Goal: Task Accomplishment & Management: Manage account settings

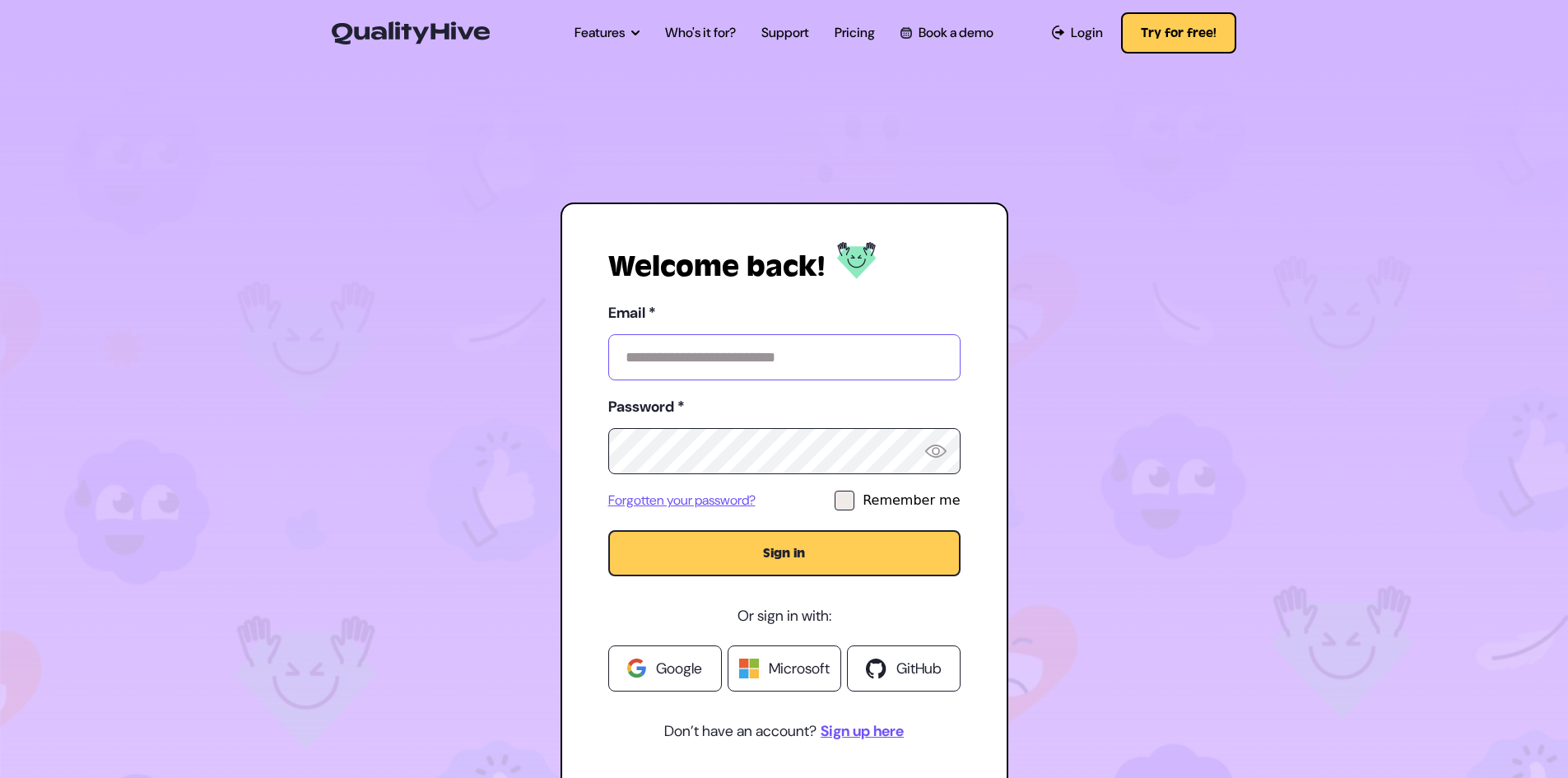
type input "**********"
drag, startPoint x: 0, startPoint y: 0, endPoint x: 691, endPoint y: 660, distance: 955.6
click at [691, 660] on span "Google" at bounding box center [679, 669] width 46 height 23
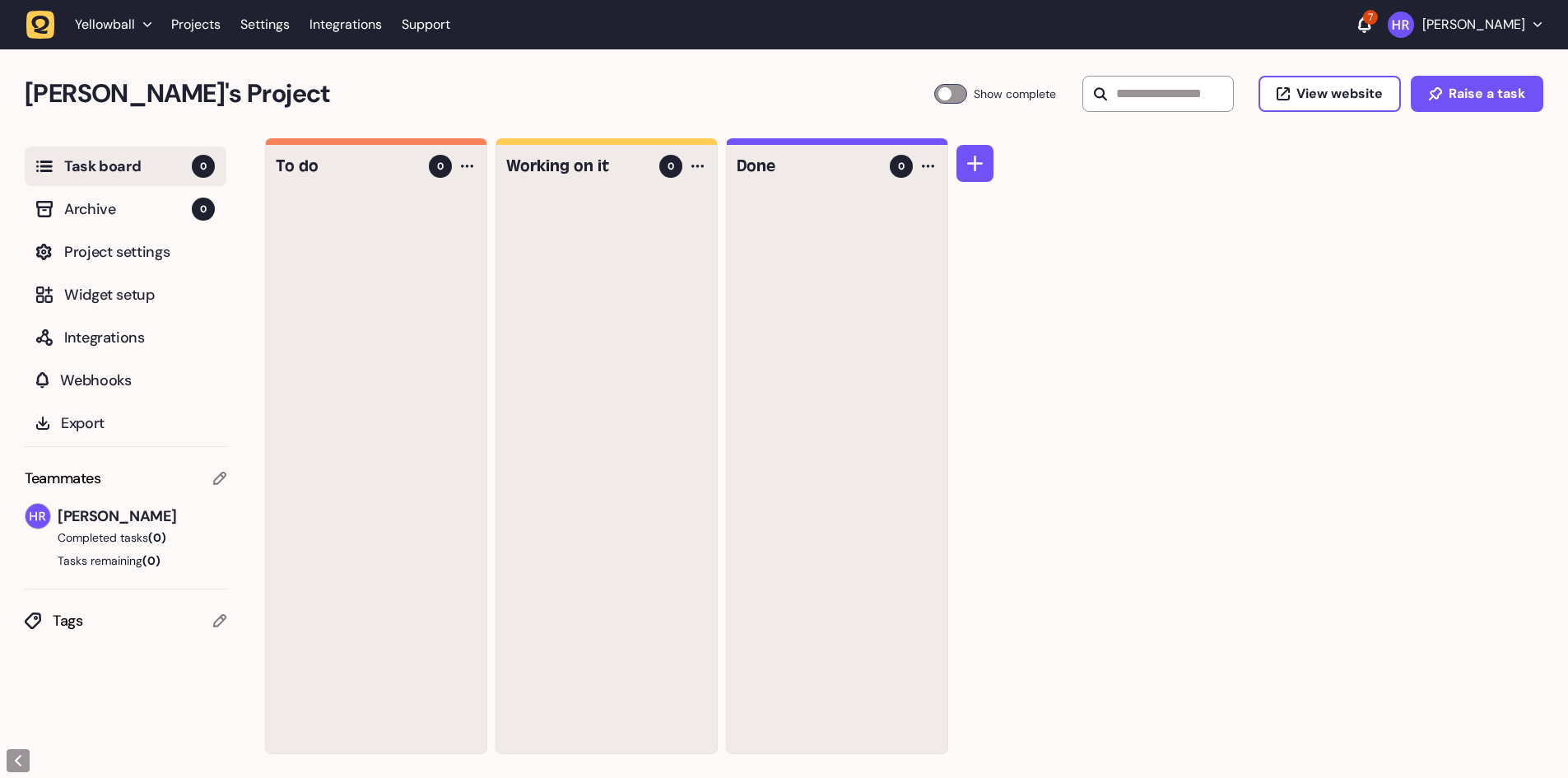
click at [1159, 280] on div "To do 0 Working on it 0 Done 0" at bounding box center [916, 459] width 1303 height 641
click at [1487, 21] on p "Harry Robinson" at bounding box center [1473, 25] width 103 height 16
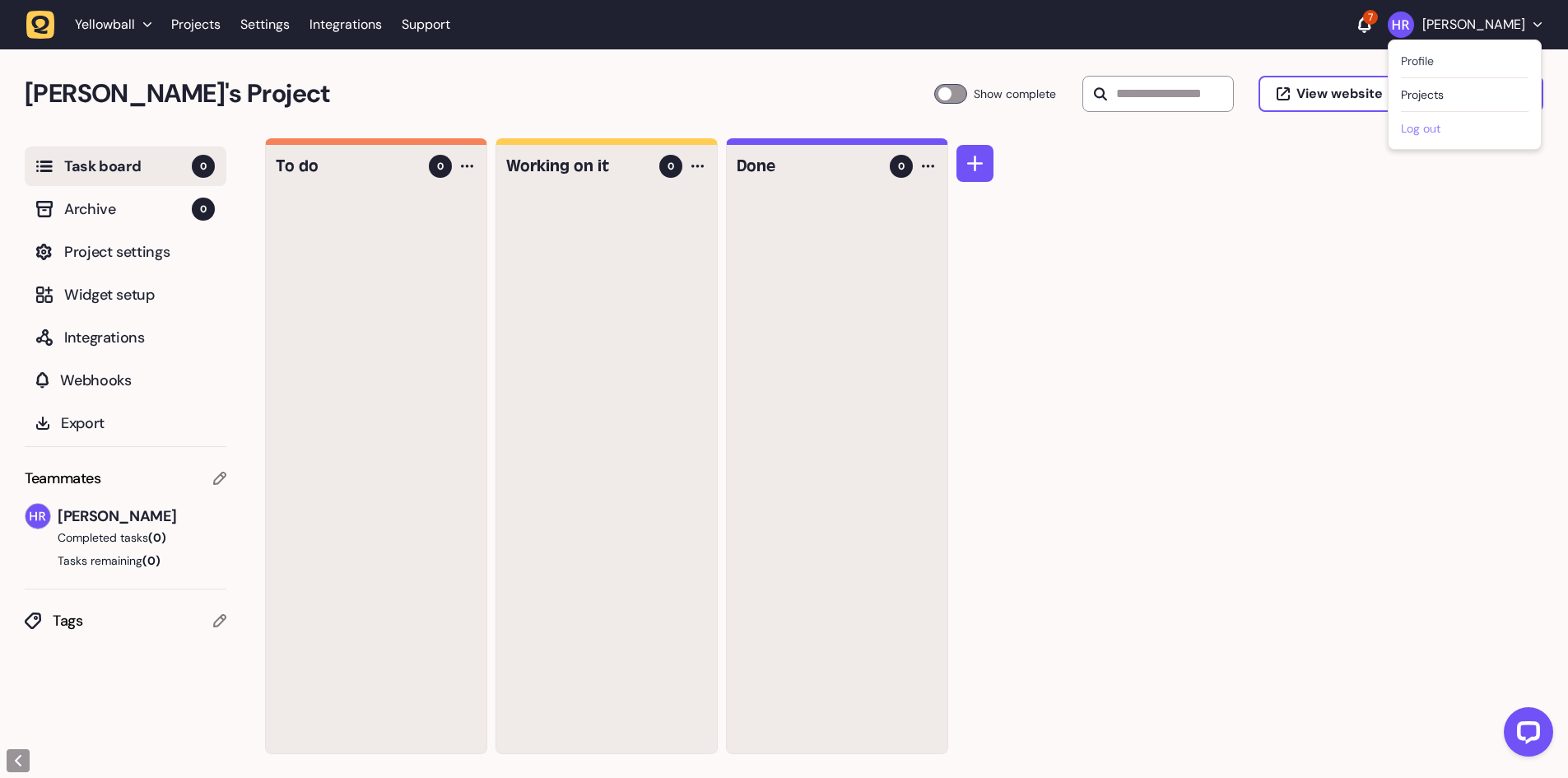
click at [1438, 129] on button "Log out" at bounding box center [1464, 128] width 128 height 16
